Goal: Find contact information: Find contact information

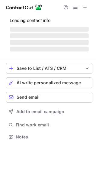
scroll to position [141, 96]
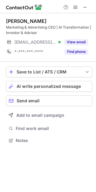
scroll to position [136, 96]
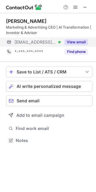
click at [80, 45] on div "View email" at bounding box center [74, 42] width 27 height 10
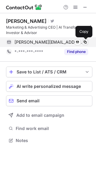
click at [86, 40] on span at bounding box center [85, 42] width 5 height 5
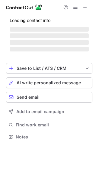
scroll to position [146, 96]
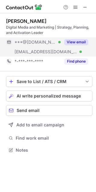
click at [74, 42] on button "View email" at bounding box center [76, 42] width 24 height 6
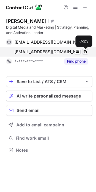
click at [84, 52] on span at bounding box center [85, 51] width 5 height 5
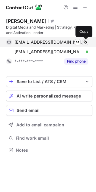
click at [85, 43] on span at bounding box center [85, 42] width 5 height 5
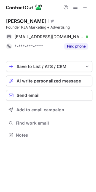
scroll to position [131, 96]
